Goal: Transaction & Acquisition: Purchase product/service

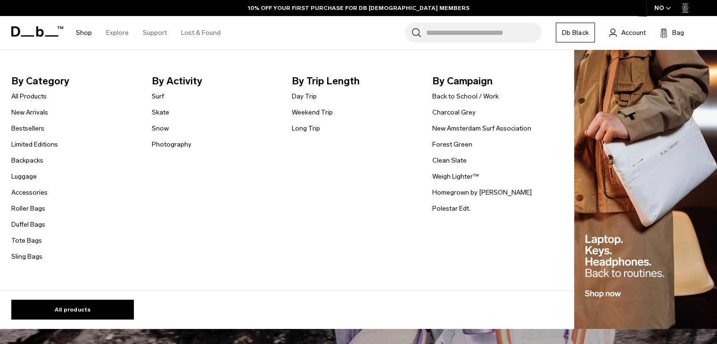
click at [34, 102] on ul "All Products New Arrivals Bestsellers Limited Editions Backpacks [GEOGRAPHIC_DA…" at bounding box center [34, 177] width 47 height 172
click at [36, 96] on link "All Products" at bounding box center [28, 96] width 35 height 10
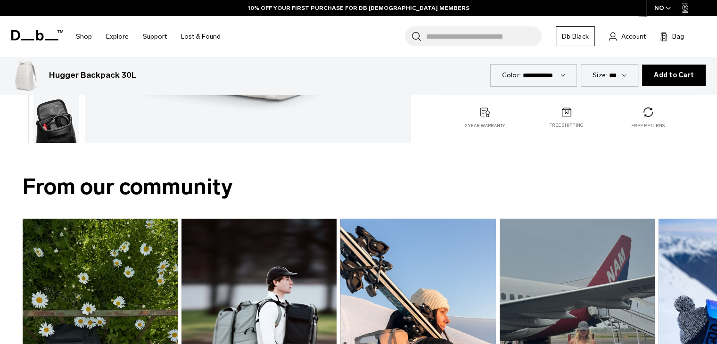
scroll to position [94, 0]
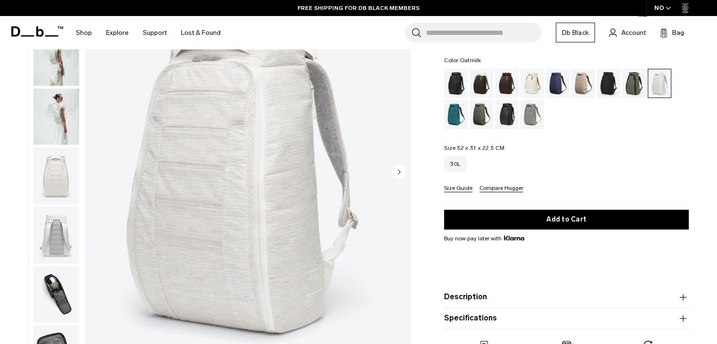
click at [528, 84] on div "Oatmilk" at bounding box center [532, 83] width 24 height 29
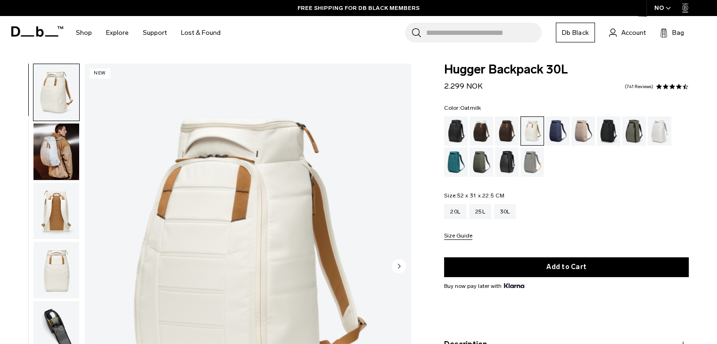
click at [21, 31] on icon at bounding box center [37, 31] width 52 height 10
